Goal: Check status

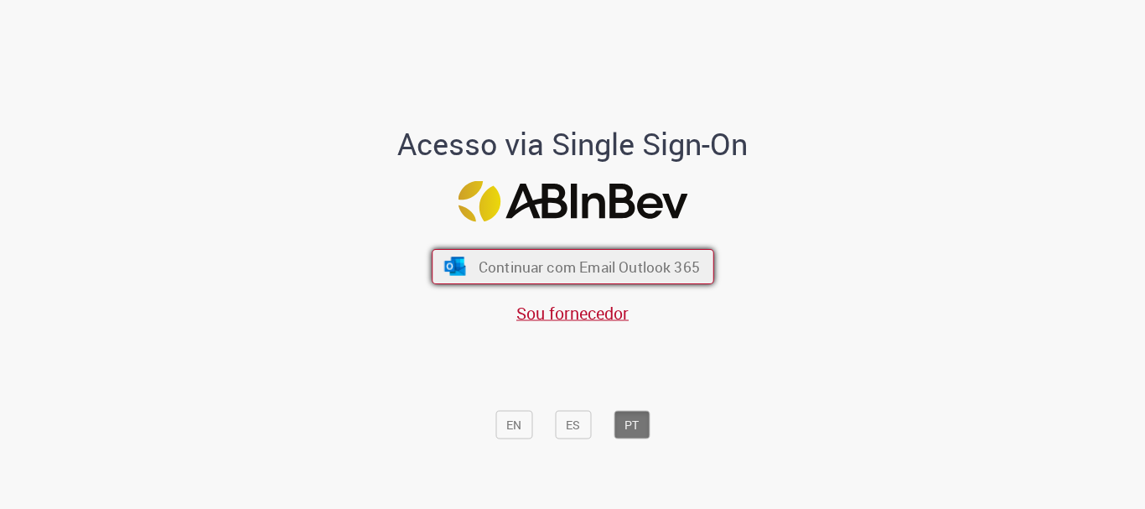
click at [566, 261] on span "Continuar com Email Outlook 365" at bounding box center [588, 266] width 221 height 19
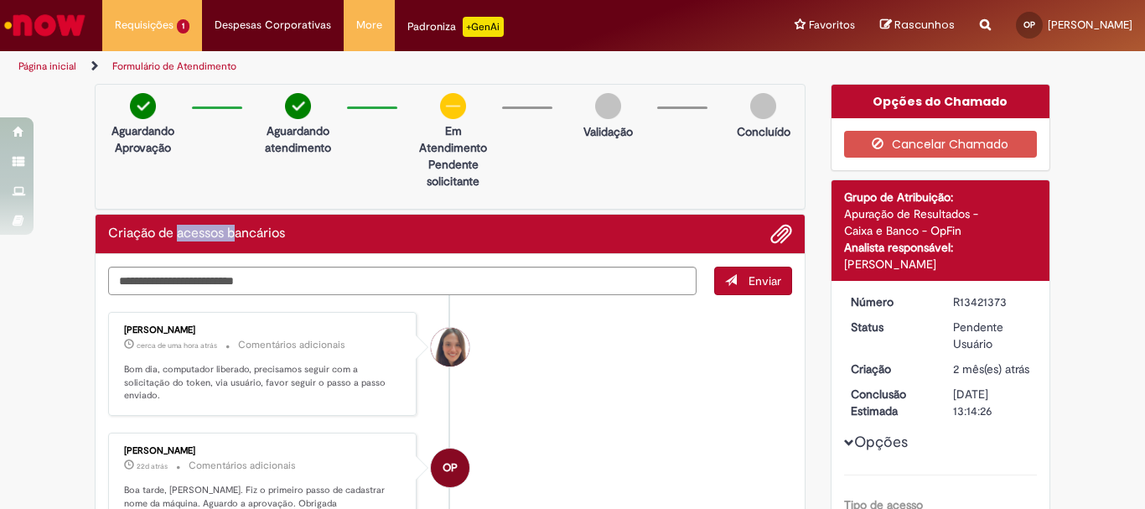
drag, startPoint x: 189, startPoint y: 243, endPoint x: 241, endPoint y: 248, distance: 52.2
click at [236, 248] on div "Criação de acessos bancários" at bounding box center [450, 234] width 709 height 39
click at [550, 359] on li "[PERSON_NAME] cerca de uma hora atrás cerca de uma hora atrás Comentários adici…" at bounding box center [450, 364] width 684 height 104
drag, startPoint x: 124, startPoint y: 381, endPoint x: 373, endPoint y: 386, distance: 249.0
click at [373, 386] on p "Bom dia, computador liberado, precisamos seguir com a solicitação do token, via…" at bounding box center [263, 382] width 279 height 39
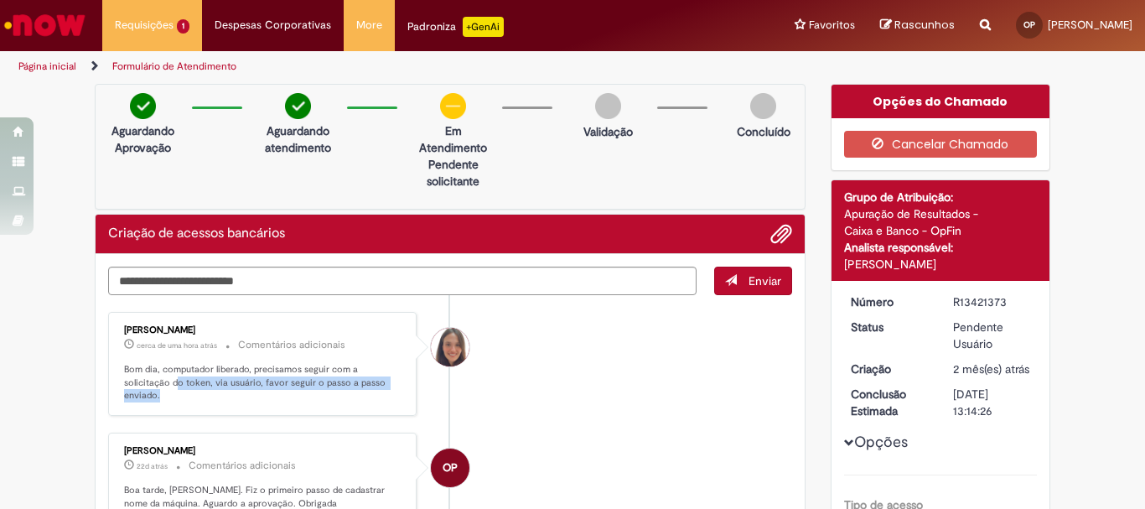
scroll to position [335, 0]
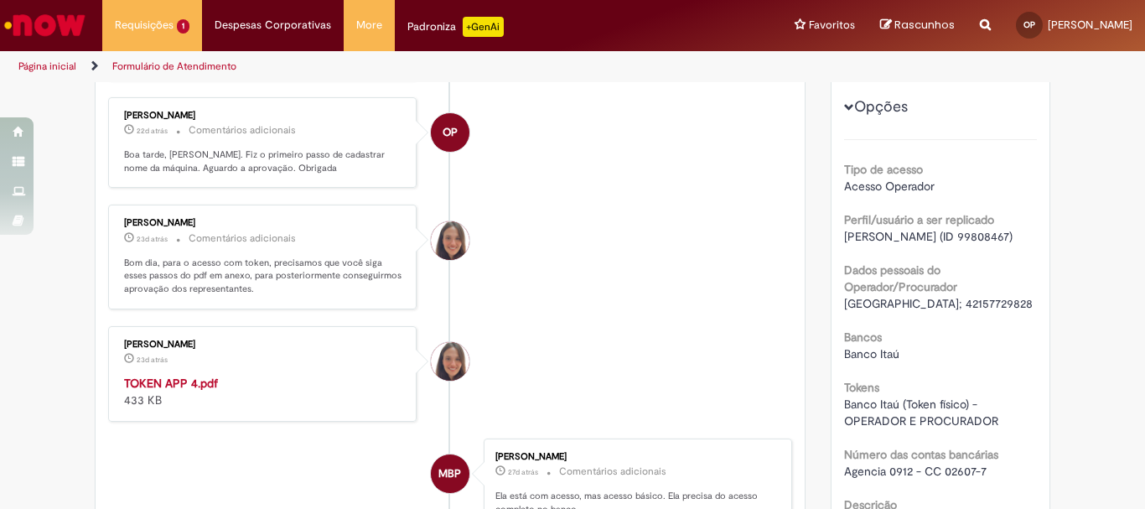
click at [160, 375] on strong "TOKEN APP 4.pdf" at bounding box center [171, 382] width 94 height 15
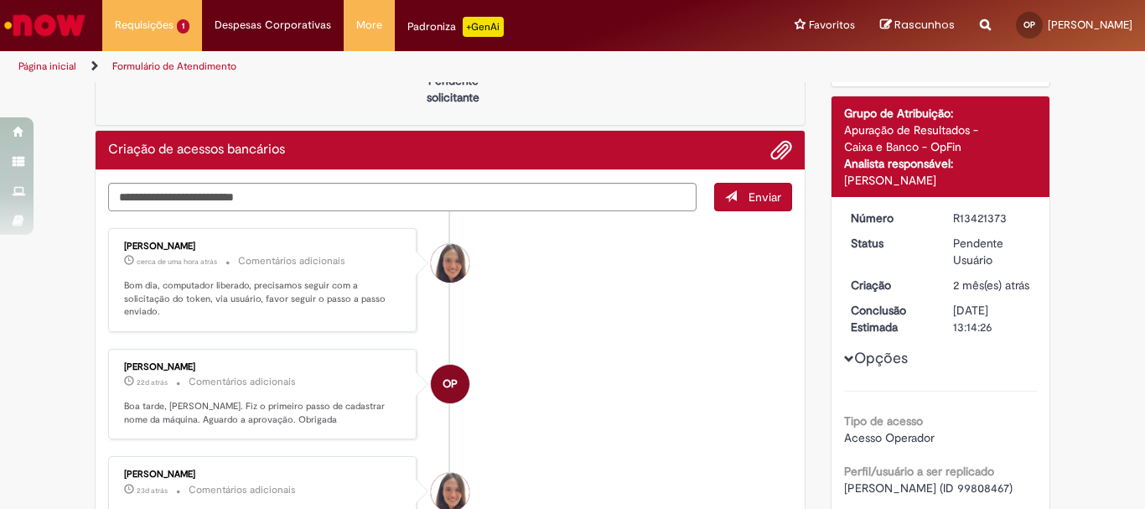
click at [267, 277] on div "[PERSON_NAME] cerca de uma hora atrás cerca de uma hora atrás Comentários adici…" at bounding box center [262, 280] width 298 height 94
drag, startPoint x: 273, startPoint y: 286, endPoint x: 386, endPoint y: 286, distance: 113.1
click at [386, 286] on p "Bom dia, computador liberado, precisamos seguir com a solicitação do token, via…" at bounding box center [263, 298] width 279 height 39
